Goal: Check status: Check status

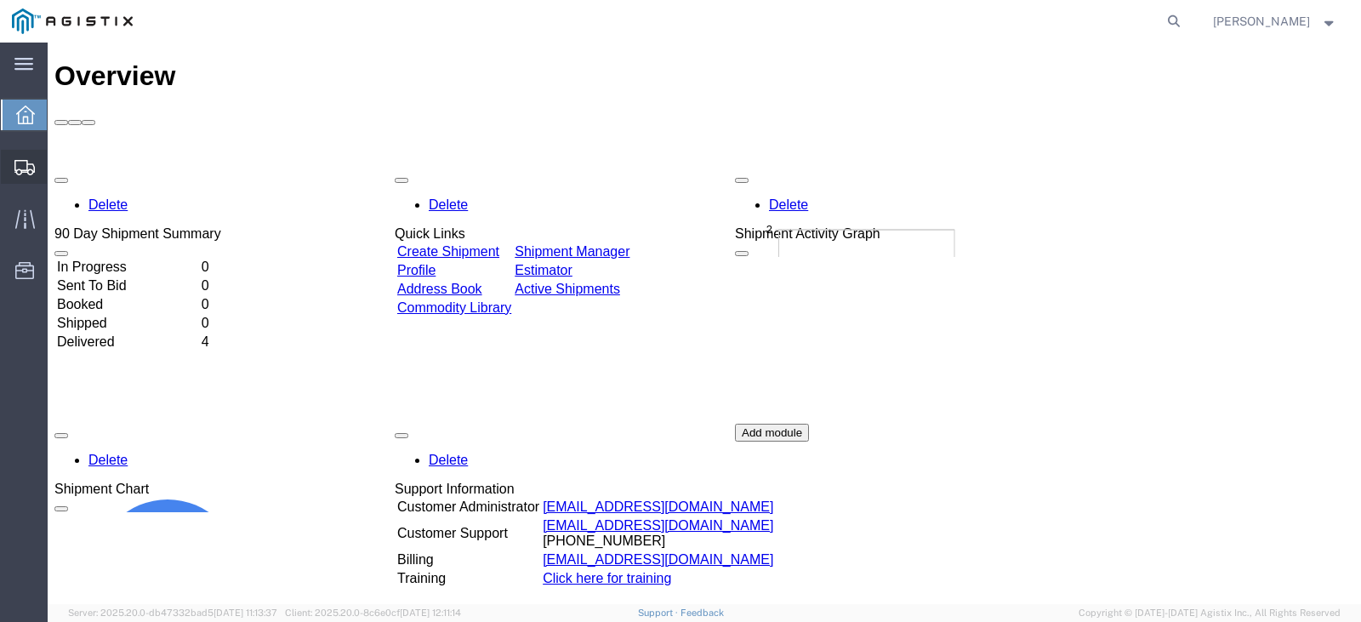
click at [59, 162] on span "Shipments" at bounding box center [53, 167] width 12 height 34
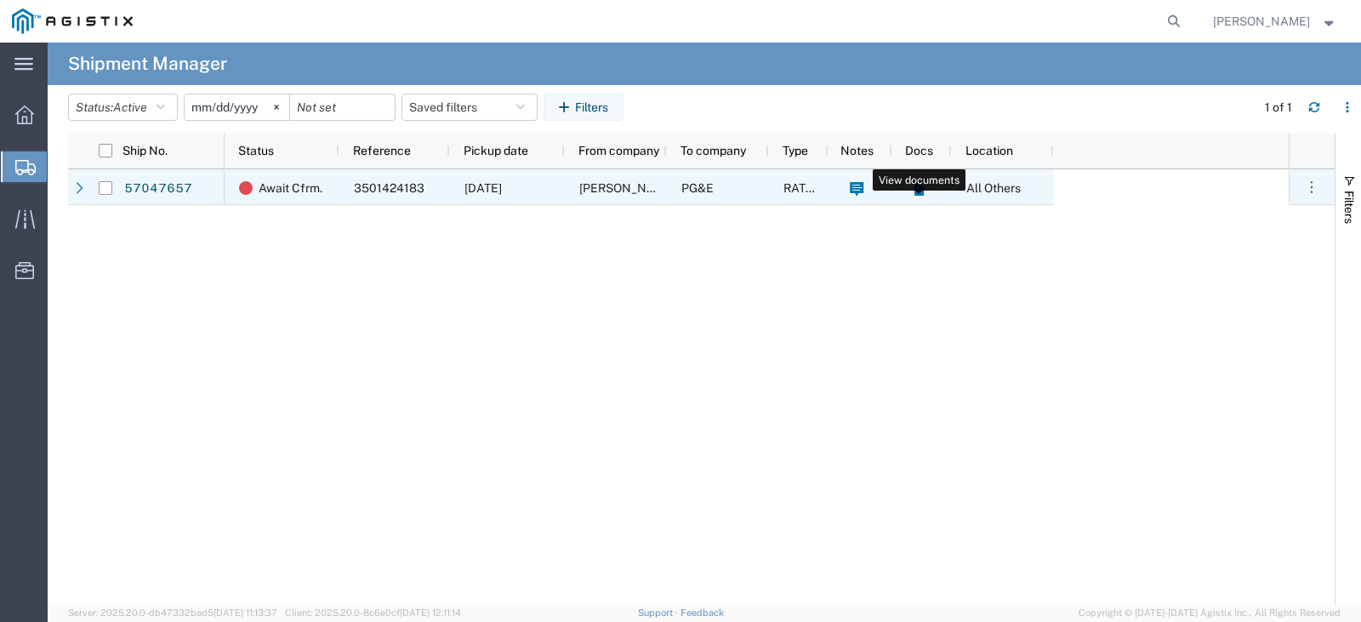
click at [923, 186] on icon at bounding box center [919, 189] width 14 height 14
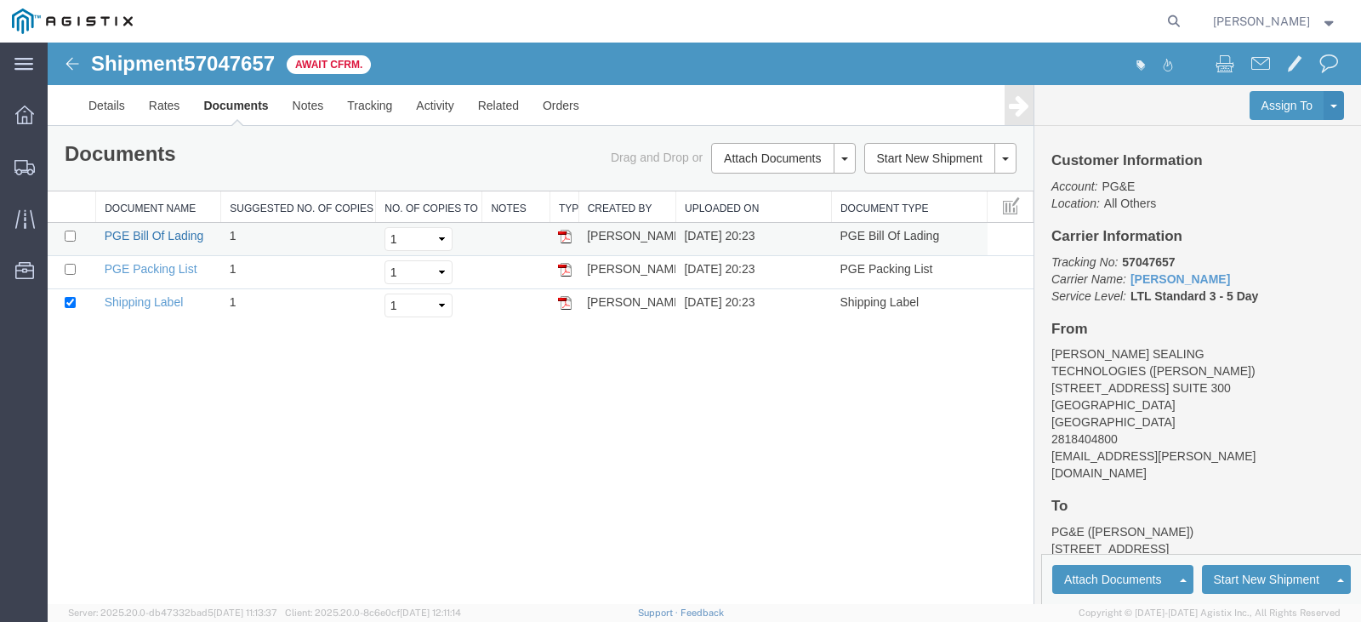
click at [161, 231] on link "PGE Bill Of Lading" at bounding box center [155, 236] width 100 height 14
drag, startPoint x: 179, startPoint y: 267, endPoint x: 178, endPoint y: 276, distance: 9.5
click at [179, 267] on link "PGE Packing List" at bounding box center [151, 269] width 93 height 14
click at [161, 303] on link "Shipping Label" at bounding box center [144, 302] width 79 height 14
